Goal: Task Accomplishment & Management: Use online tool/utility

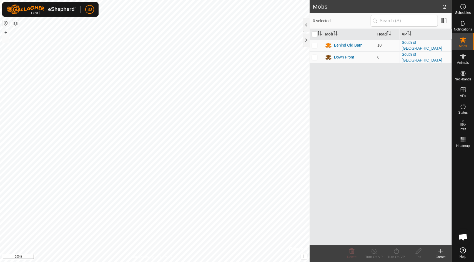
click at [315, 34] on input "checkbox" at bounding box center [315, 35] width 6 height 6
checkbox input "true"
click at [372, 254] on icon at bounding box center [373, 251] width 7 height 7
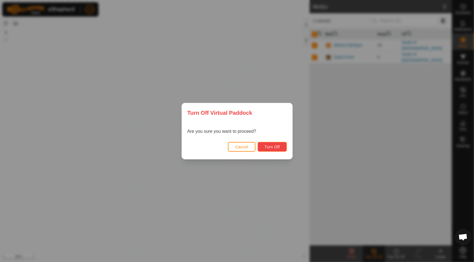
click at [275, 144] on button "Turn Off" at bounding box center [271, 147] width 29 height 10
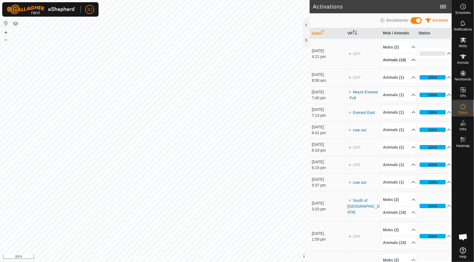
click at [406, 62] on p-accordion-header "Animals (18)" at bounding box center [399, 60] width 33 height 12
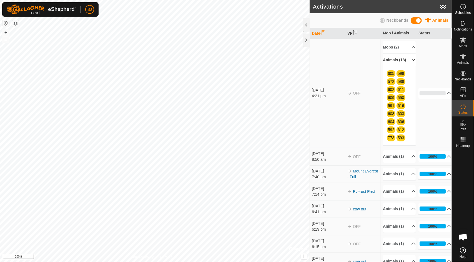
click at [406, 62] on p-accordion-header "Animals (18)" at bounding box center [399, 60] width 33 height 12
